Goal: Information Seeking & Learning: Learn about a topic

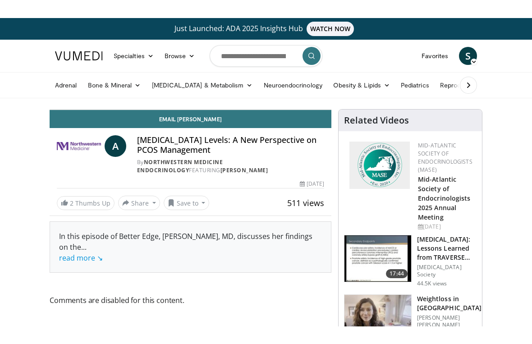
scroll to position [11, 0]
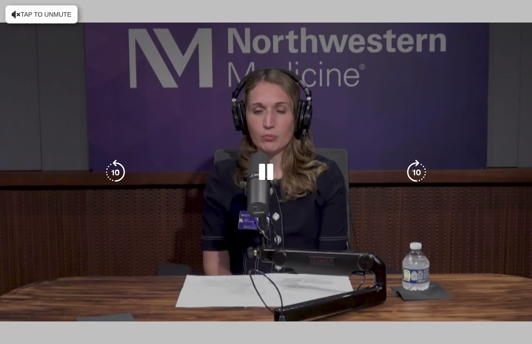
click at [51, 308] on div "Loaded : 3.07%" at bounding box center [266, 342] width 532 height 4
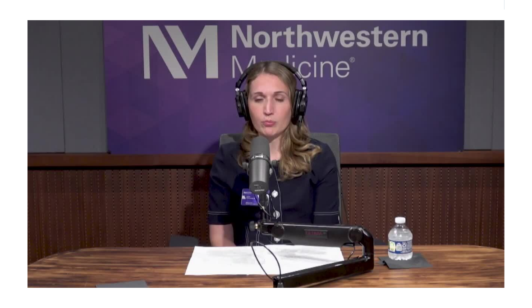
scroll to position [0, 0]
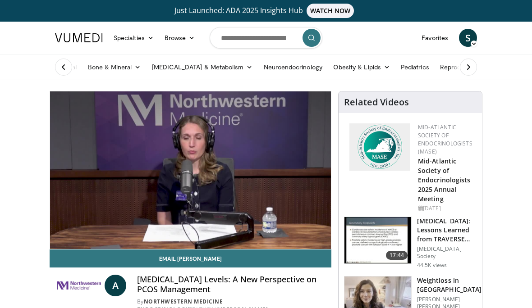
click at [382, 249] on img at bounding box center [378, 240] width 67 height 47
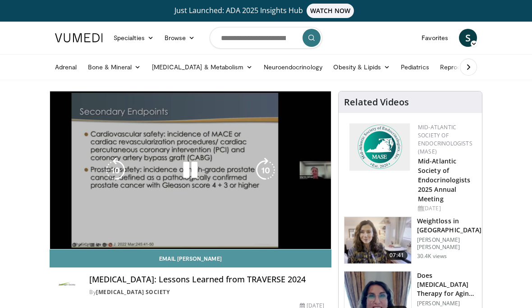
click at [78, 254] on link "Email Martin" at bounding box center [191, 259] width 282 height 18
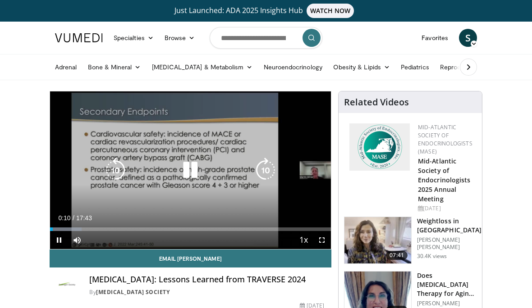
click at [324, 239] on span "Video Player" at bounding box center [322, 240] width 18 height 18
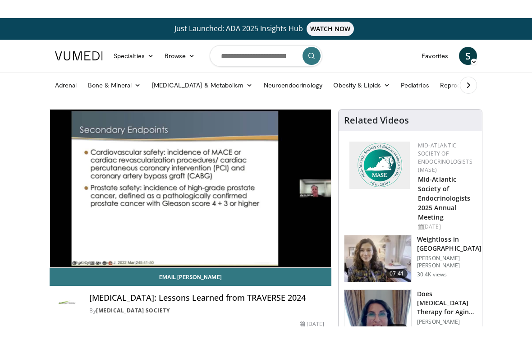
scroll to position [11, 0]
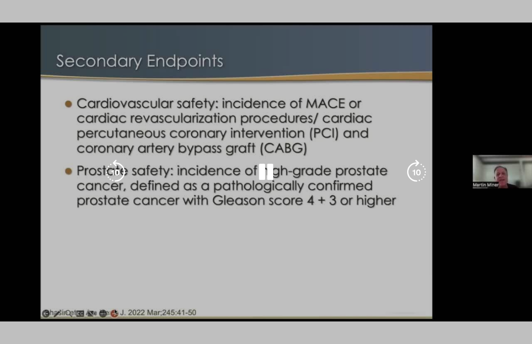
click at [416, 294] on div "10 seconds Tap to unmute" at bounding box center [266, 172] width 532 height 344
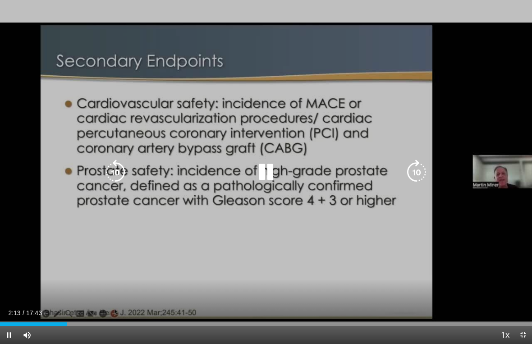
click at [255, 168] on icon "Video Player" at bounding box center [265, 172] width 25 height 25
click at [273, 169] on icon "Video Player" at bounding box center [265, 172] width 25 height 25
click at [60, 308] on div "Loaded : 11.20%" at bounding box center [266, 324] width 532 height 4
click at [55, 308] on div "Loaded : 11.20%" at bounding box center [266, 321] width 532 height 9
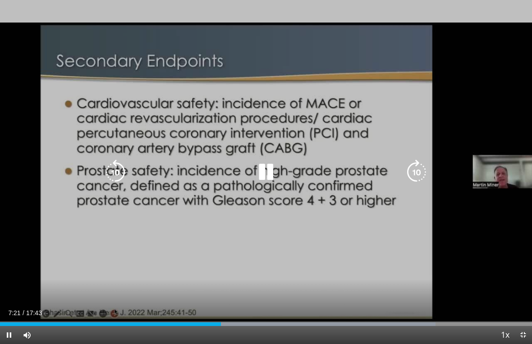
click at [258, 164] on icon "Video Player" at bounding box center [265, 172] width 25 height 25
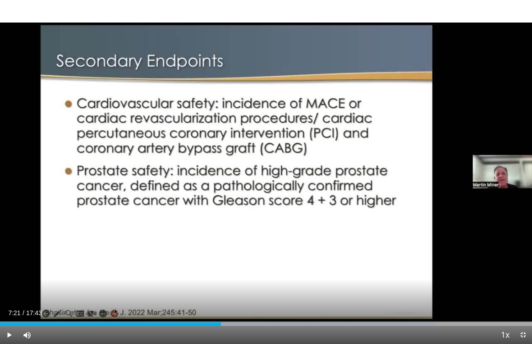
click at [244, 142] on div "10 seconds Tap to unmute" at bounding box center [266, 172] width 532 height 344
click at [219, 130] on div "10 seconds Tap to unmute" at bounding box center [266, 172] width 532 height 344
click at [218, 308] on div "Progress Bar" at bounding box center [110, 324] width 221 height 4
click at [283, 290] on div "10 seconds Tap to unmute" at bounding box center [266, 172] width 532 height 344
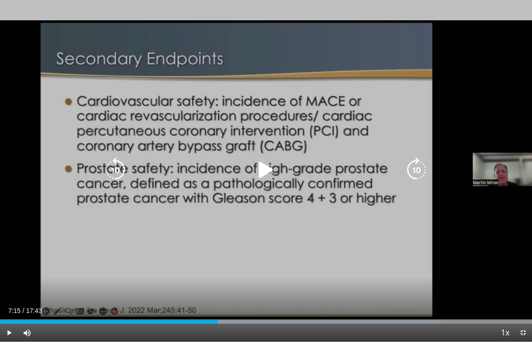
click at [217, 245] on div "10 seconds Tap to unmute" at bounding box center [266, 172] width 532 height 344
click at [278, 184] on icon "Video Player" at bounding box center [265, 172] width 25 height 25
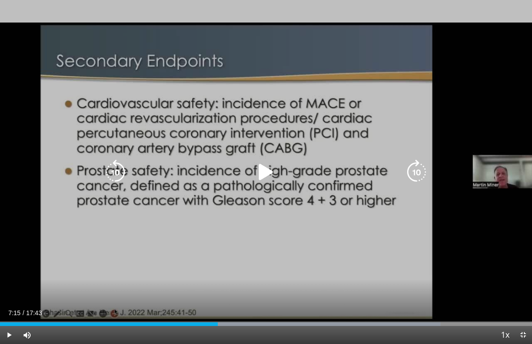
click at [0, 0] on icon "Video Player" at bounding box center [0, 0] width 0 height 0
click at [269, 185] on icon "Video Player" at bounding box center [265, 172] width 25 height 25
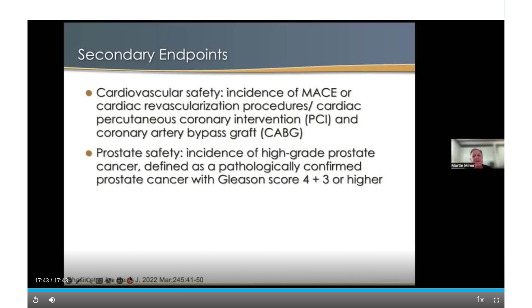
scroll to position [62, 0]
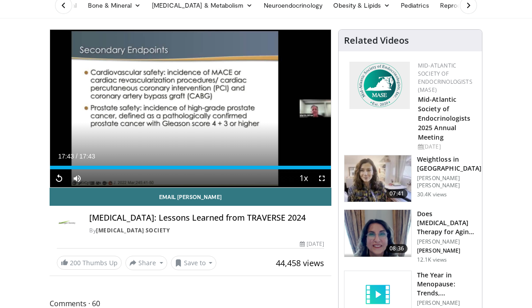
click at [392, 235] on img at bounding box center [378, 233] width 67 height 47
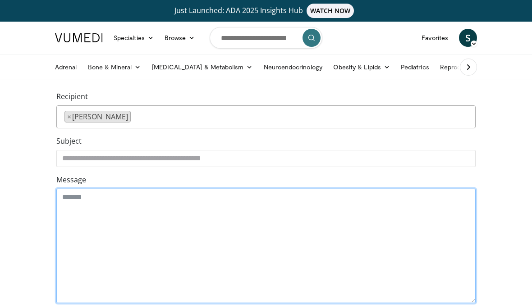
click at [231, 228] on textarea "Message" at bounding box center [265, 246] width 419 height 115
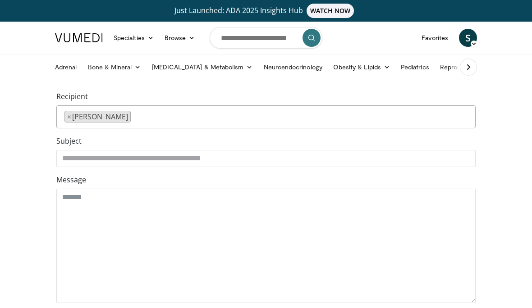
click at [317, 176] on div "Message" at bounding box center [265, 239] width 419 height 129
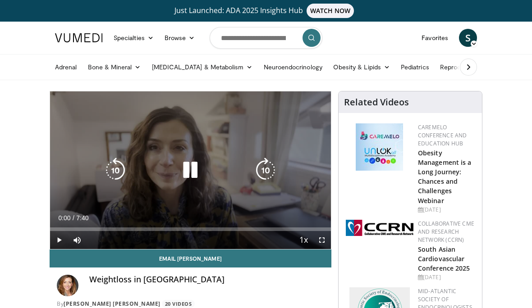
click at [105, 129] on div "10 seconds Tap to unmute" at bounding box center [190, 171] width 281 height 158
click at [58, 242] on span "Video Player" at bounding box center [59, 240] width 18 height 18
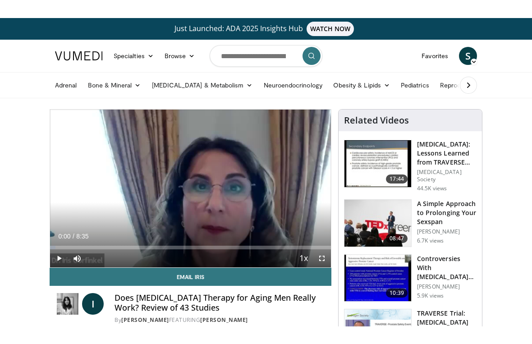
scroll to position [11, 0]
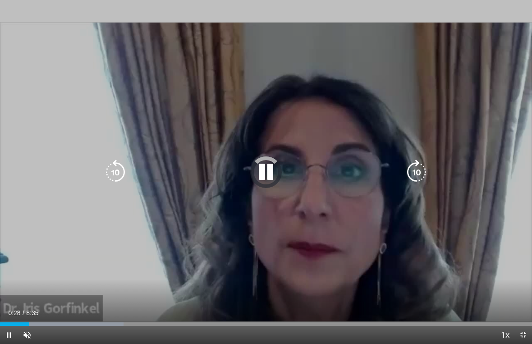
click at [29, 294] on div "10 seconds Tap to unmute" at bounding box center [266, 172] width 532 height 344
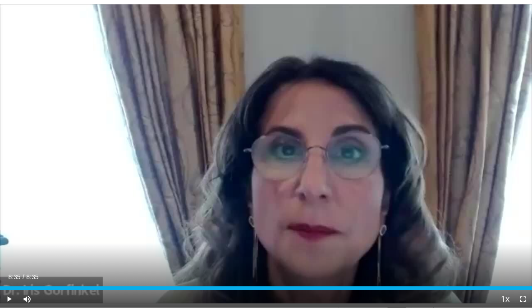
scroll to position [0, 0]
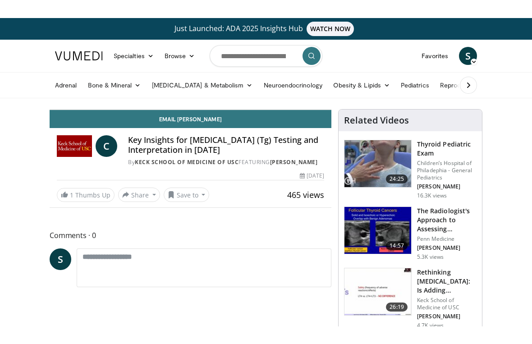
scroll to position [11, 0]
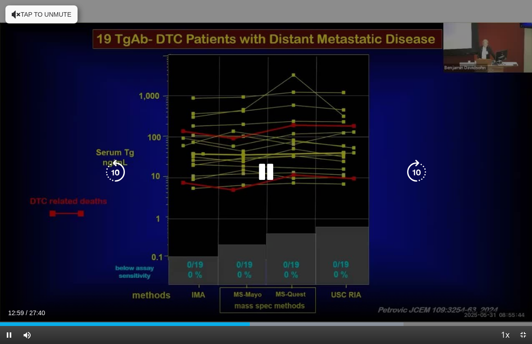
click at [265, 176] on icon "Video Player" at bounding box center [265, 172] width 25 height 25
